Goal: Find specific page/section: Find specific page/section

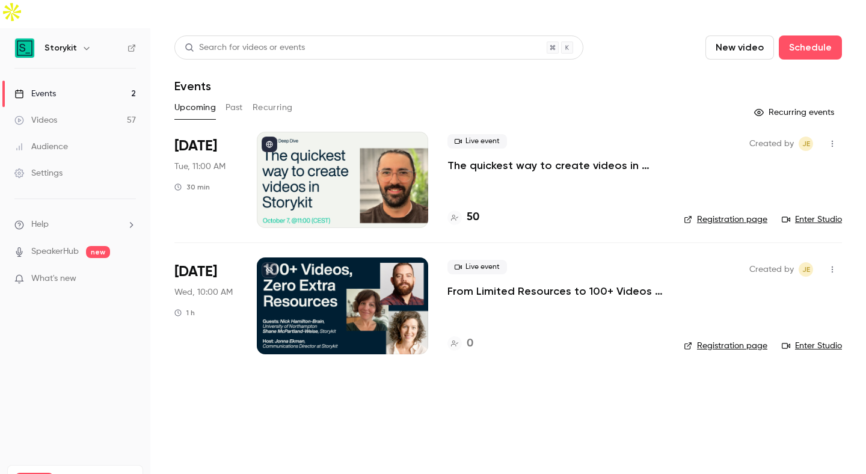
click at [473, 209] on h4 "50" at bounding box center [473, 217] width 13 height 16
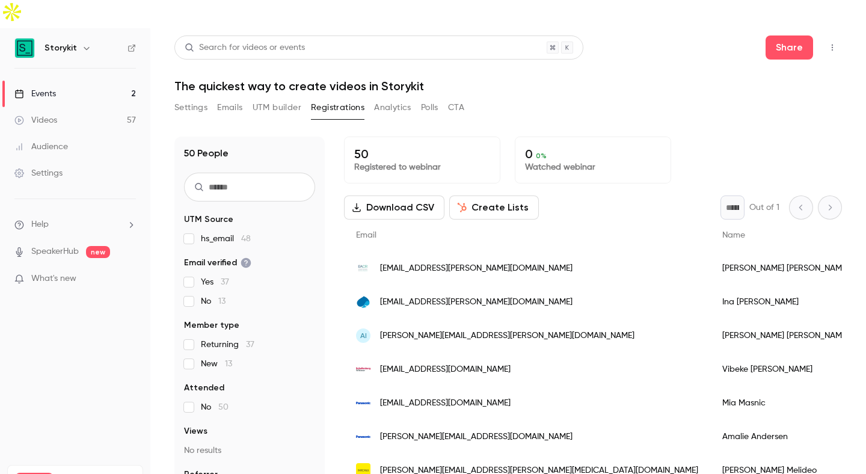
scroll to position [39, 0]
